Goal: Transaction & Acquisition: Purchase product/service

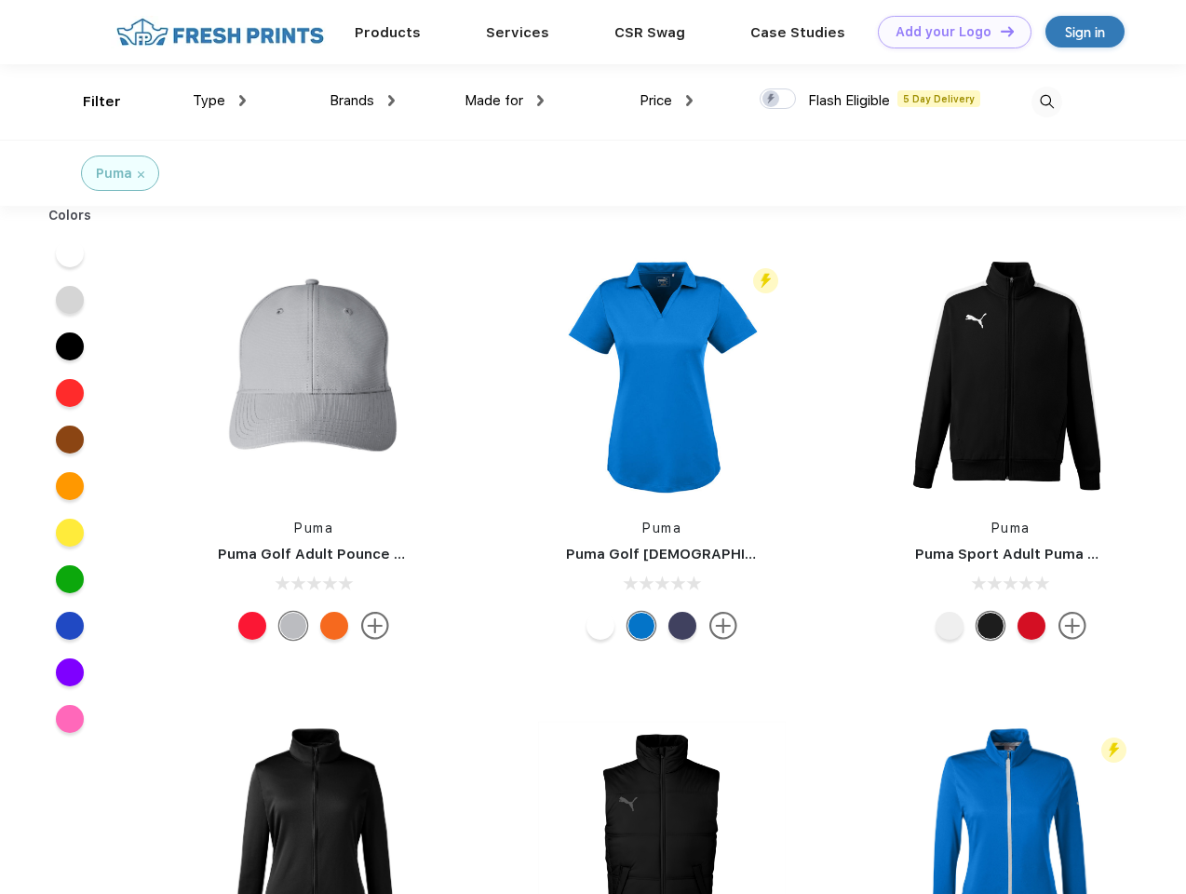
scroll to position [1, 0]
click at [948, 32] on link "Add your Logo Design Tool" at bounding box center [955, 32] width 154 height 33
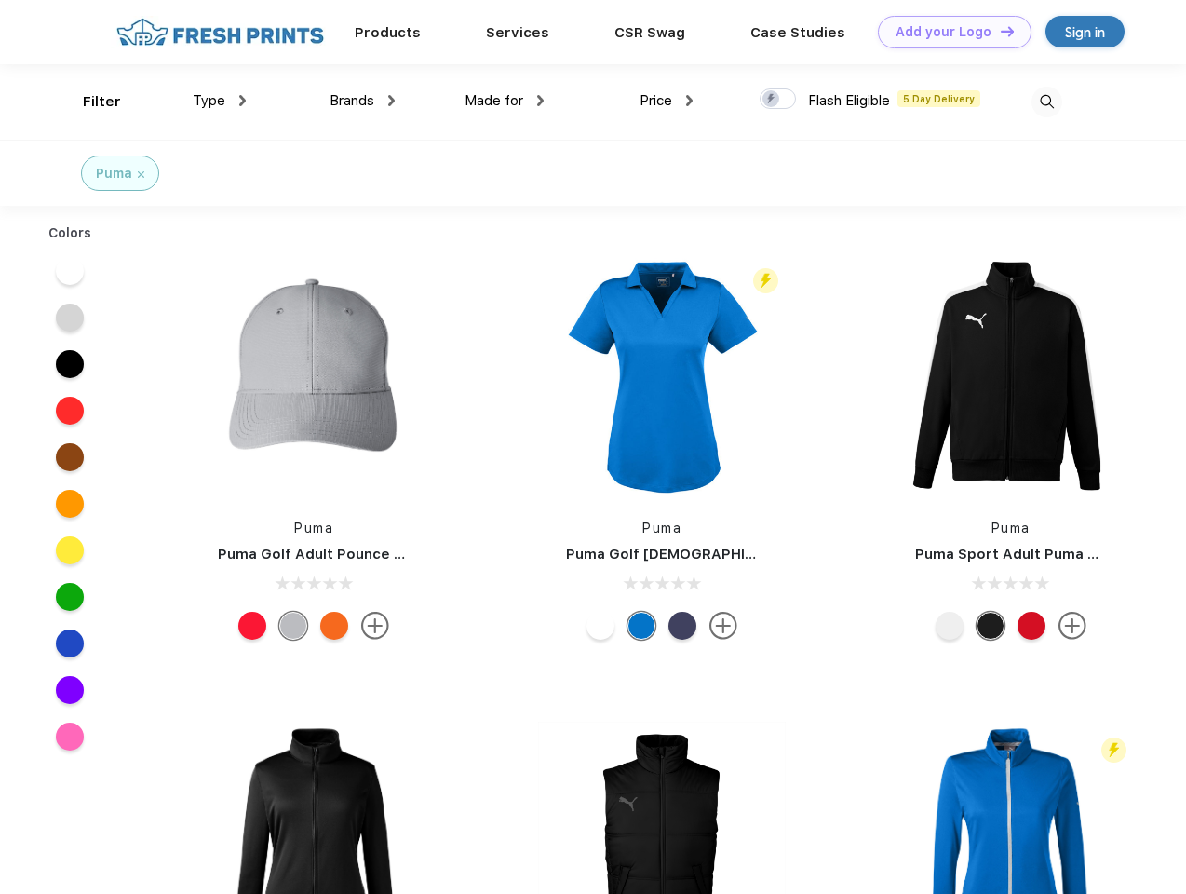
click at [0, 0] on div "Design Tool" at bounding box center [0, 0] width 0 height 0
click at [999, 31] on link "Add your Logo Design Tool" at bounding box center [955, 32] width 154 height 33
click at [89, 102] on div "Filter" at bounding box center [102, 101] width 38 height 21
click at [220, 101] on span "Type" at bounding box center [209, 100] width 33 height 17
click at [362, 101] on span "Brands" at bounding box center [352, 100] width 45 height 17
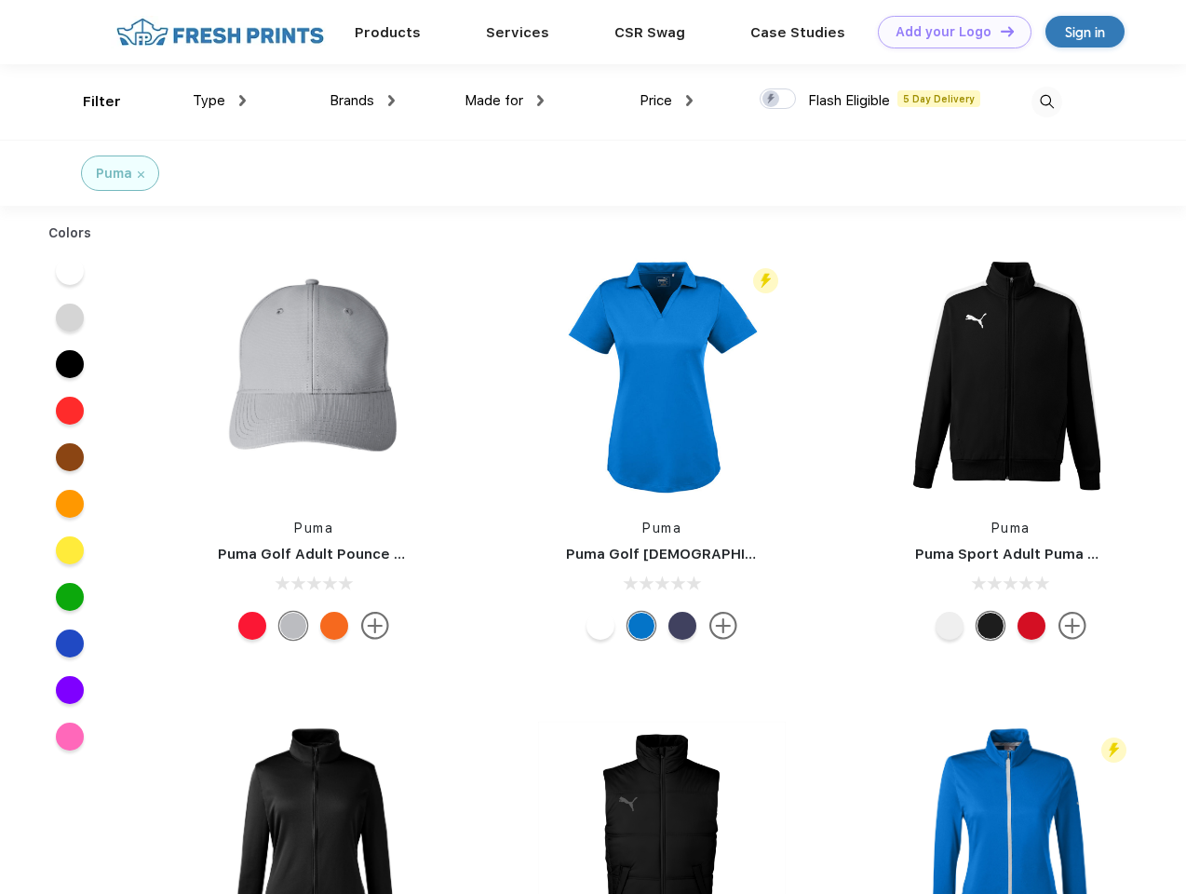
click at [505, 101] on span "Made for" at bounding box center [494, 100] width 59 height 17
click at [667, 101] on span "Price" at bounding box center [656, 100] width 33 height 17
click at [779, 100] on div at bounding box center [778, 98] width 36 height 20
click at [772, 100] on input "checkbox" at bounding box center [766, 94] width 12 height 12
click at [1047, 102] on img at bounding box center [1047, 102] width 31 height 31
